Goal: Find specific page/section: Find specific page/section

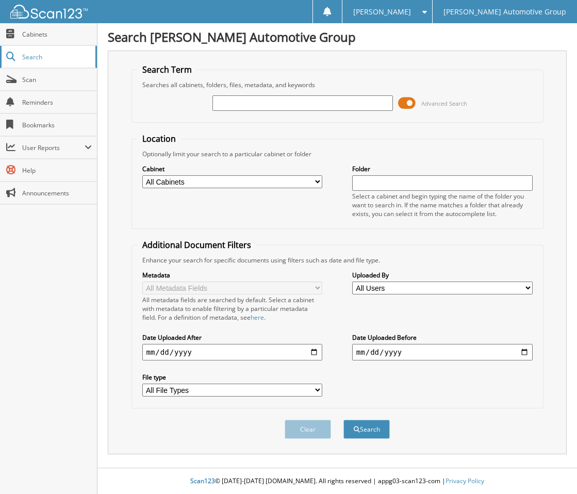
click at [48, 57] on span "Search" at bounding box center [56, 57] width 68 height 9
click at [258, 104] on input "text" at bounding box center [302, 102] width 180 height 15
type input "27754"
click at [343, 419] on button "Search" at bounding box center [366, 428] width 46 height 19
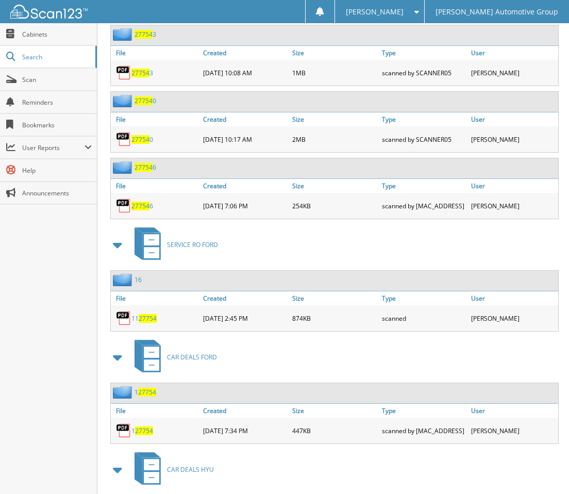
scroll to position [1110, 0]
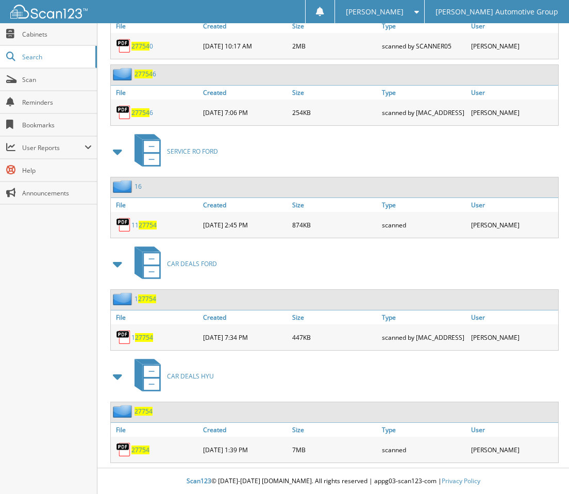
click at [140, 449] on span "27754" at bounding box center [140, 449] width 18 height 9
click at [138, 450] on span "27754" at bounding box center [140, 449] width 18 height 9
